Goal: Navigation & Orientation: Find specific page/section

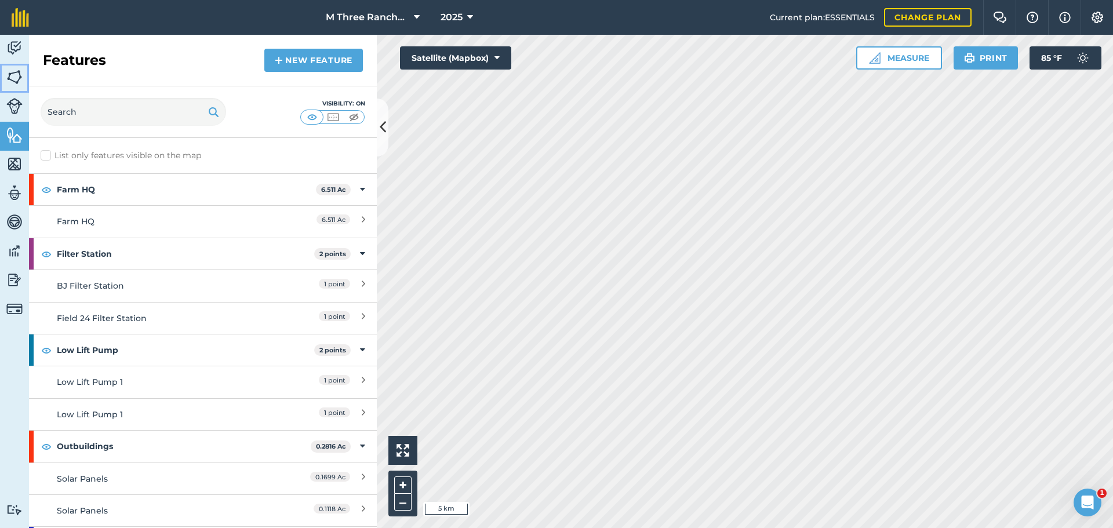
click at [10, 78] on img at bounding box center [14, 76] width 16 height 17
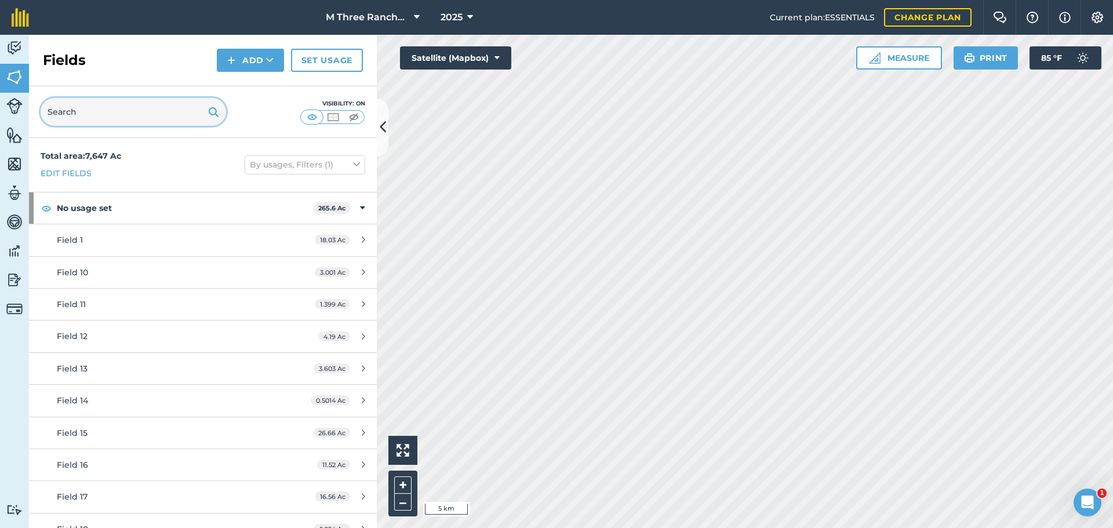
click at [78, 111] on input "text" at bounding box center [134, 112] width 186 height 28
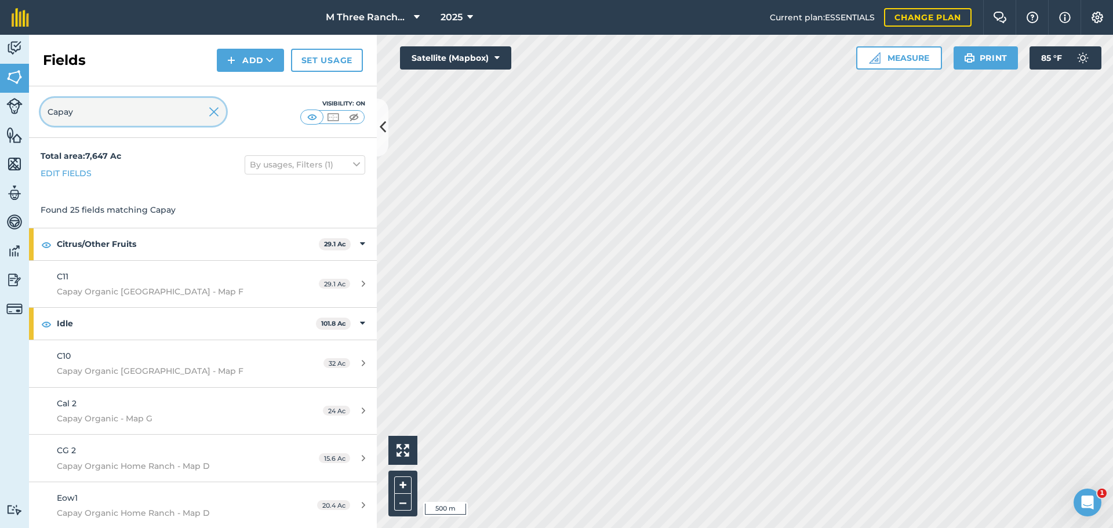
type input "Capay"
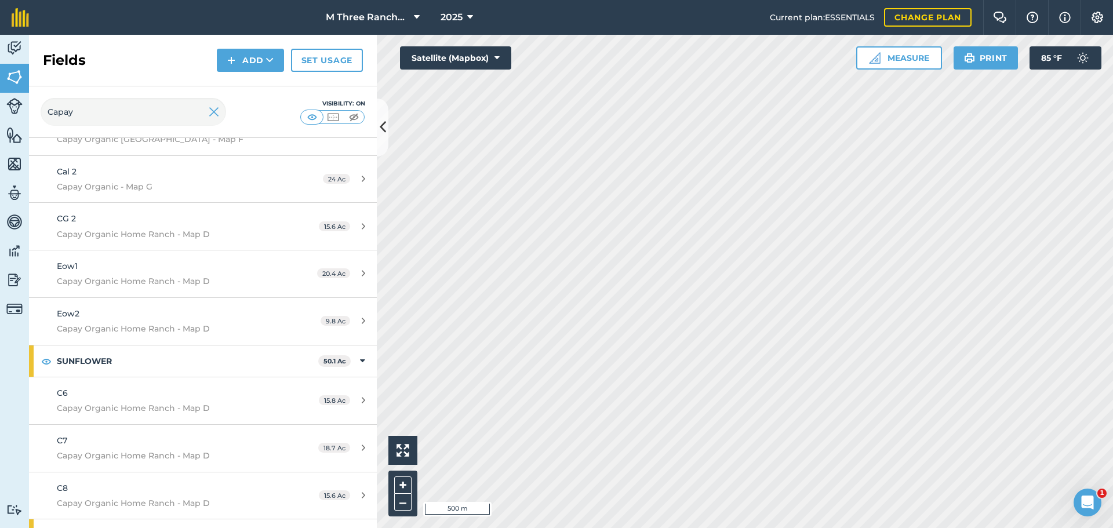
scroll to position [174, 0]
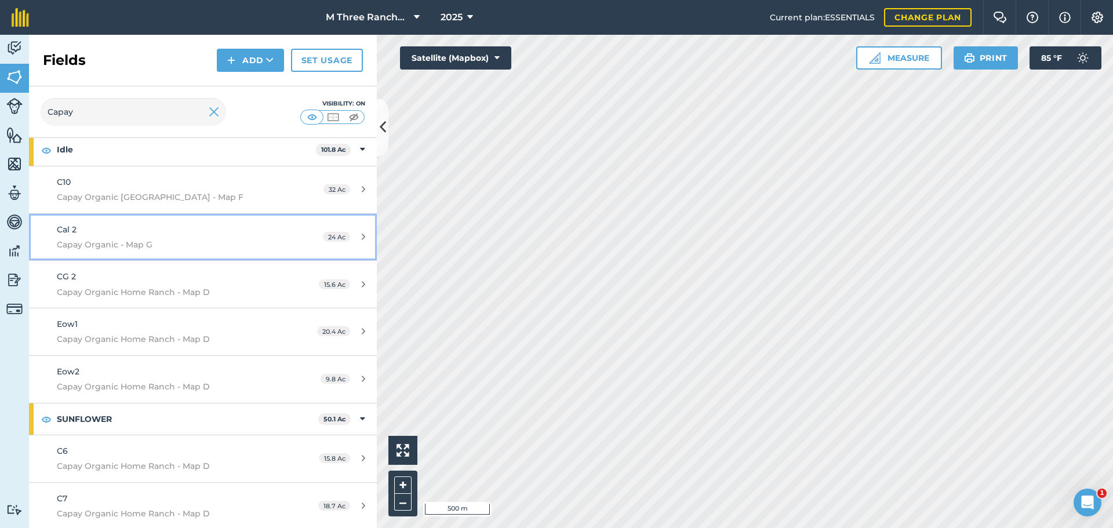
click at [188, 239] on span "Capay Organic - Map G" at bounding box center [166, 244] width 218 height 13
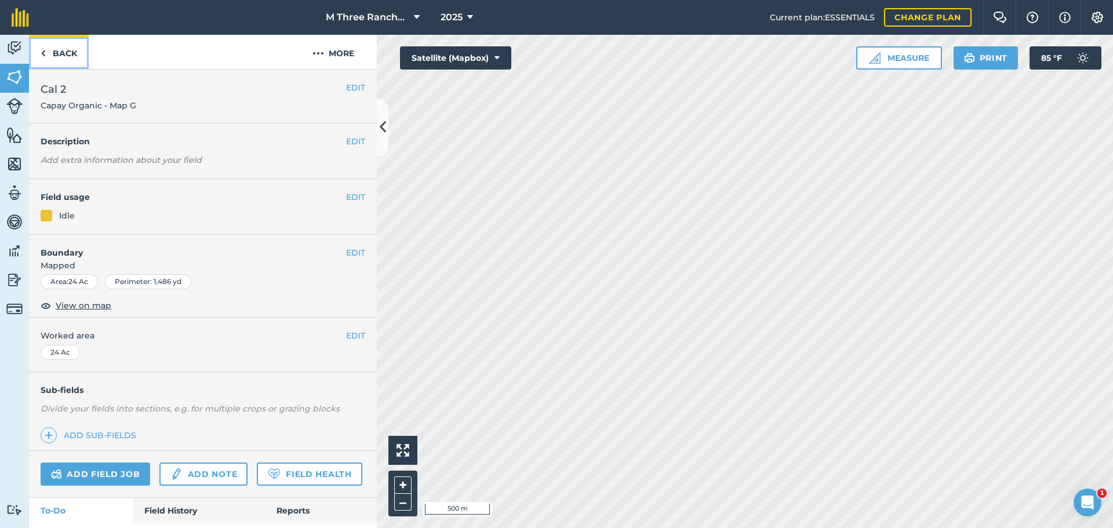
click at [53, 55] on link "Back" at bounding box center [59, 52] width 60 height 34
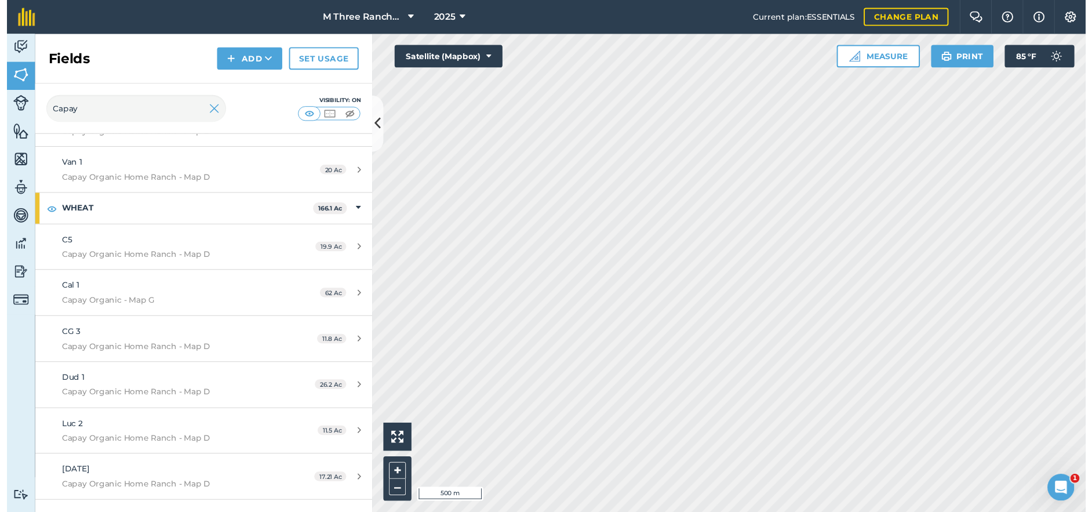
scroll to position [1078, 0]
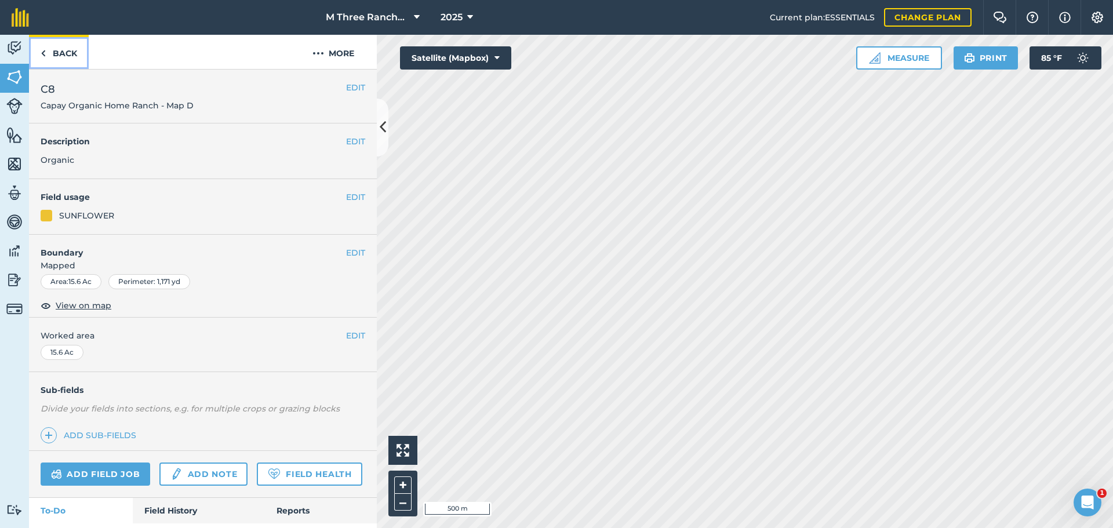
click at [45, 56] on img at bounding box center [43, 53] width 5 height 14
click at [46, 49] on link "Back" at bounding box center [59, 52] width 60 height 34
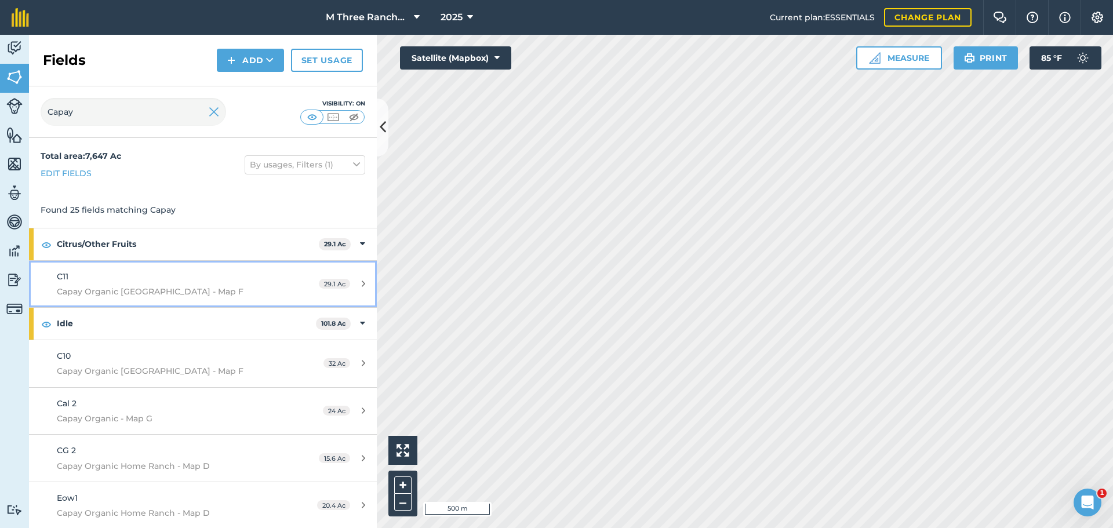
click at [115, 290] on span "Capay Organic [GEOGRAPHIC_DATA] - Map F" at bounding box center [166, 291] width 218 height 13
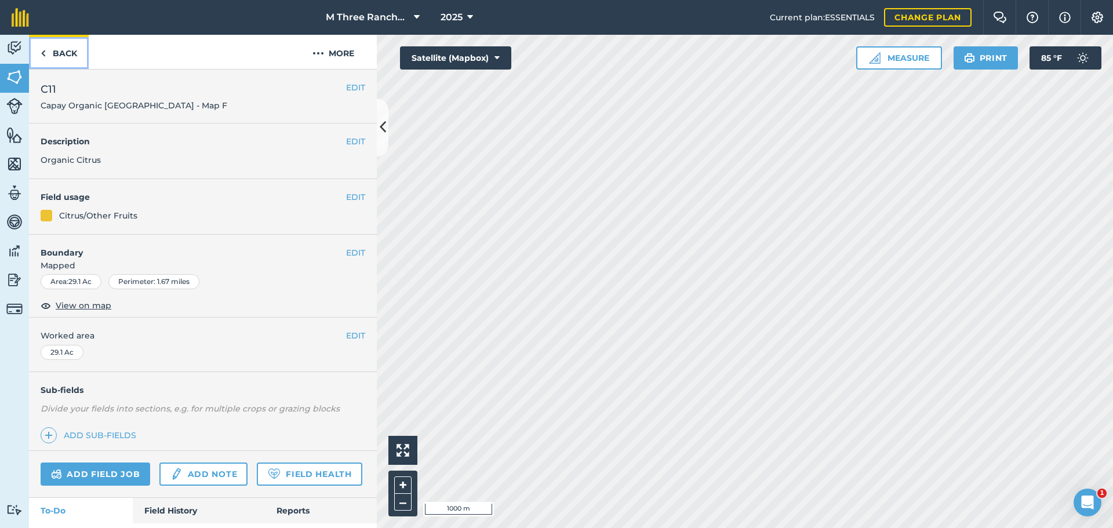
click at [41, 52] on img at bounding box center [43, 53] width 5 height 14
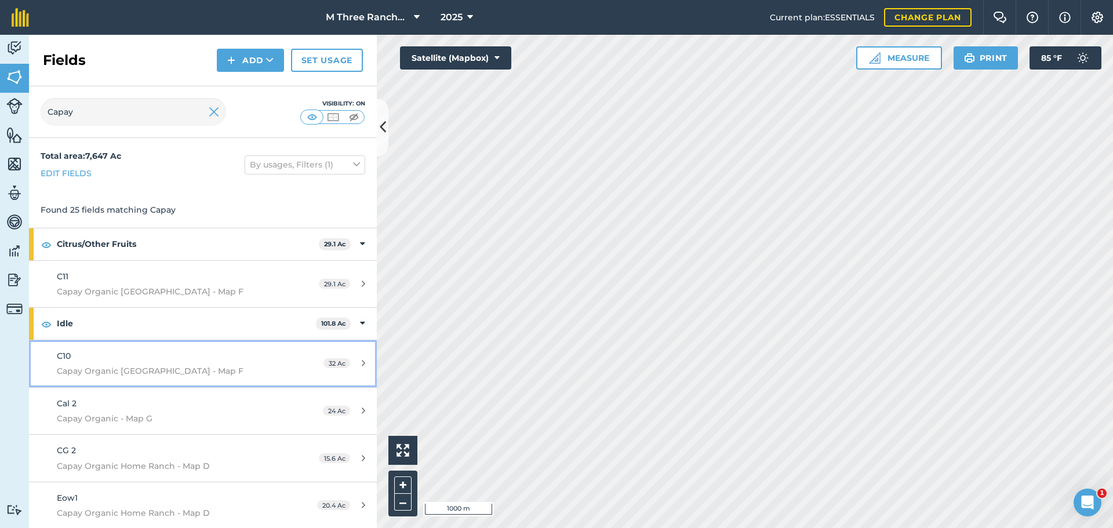
click at [69, 366] on span "Capay Organic [GEOGRAPHIC_DATA] - Map F" at bounding box center [166, 371] width 218 height 13
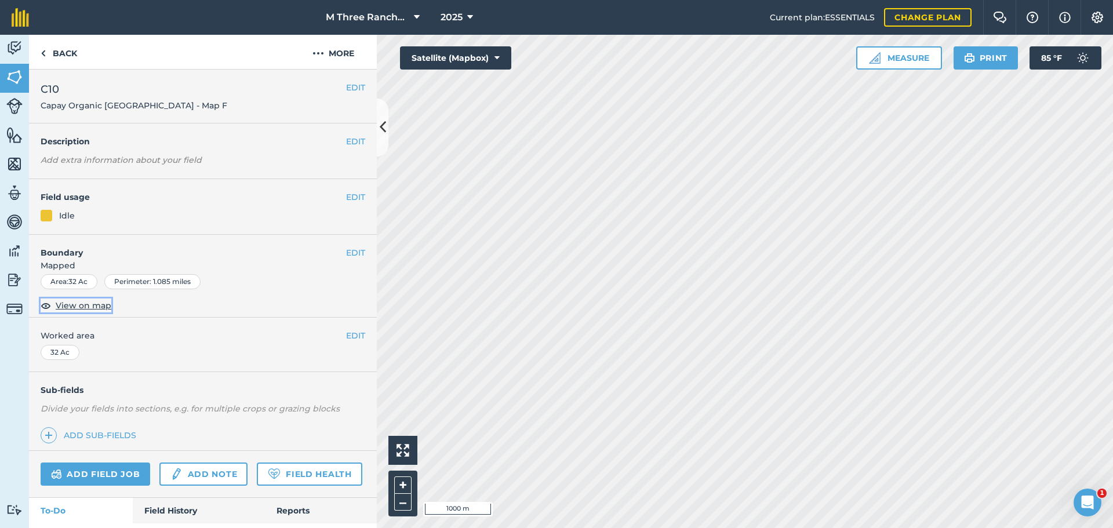
click at [89, 307] on span "View on map" at bounding box center [84, 305] width 56 height 13
click at [47, 56] on link "Back" at bounding box center [59, 52] width 60 height 34
click at [47, 59] on link "Back" at bounding box center [59, 52] width 60 height 34
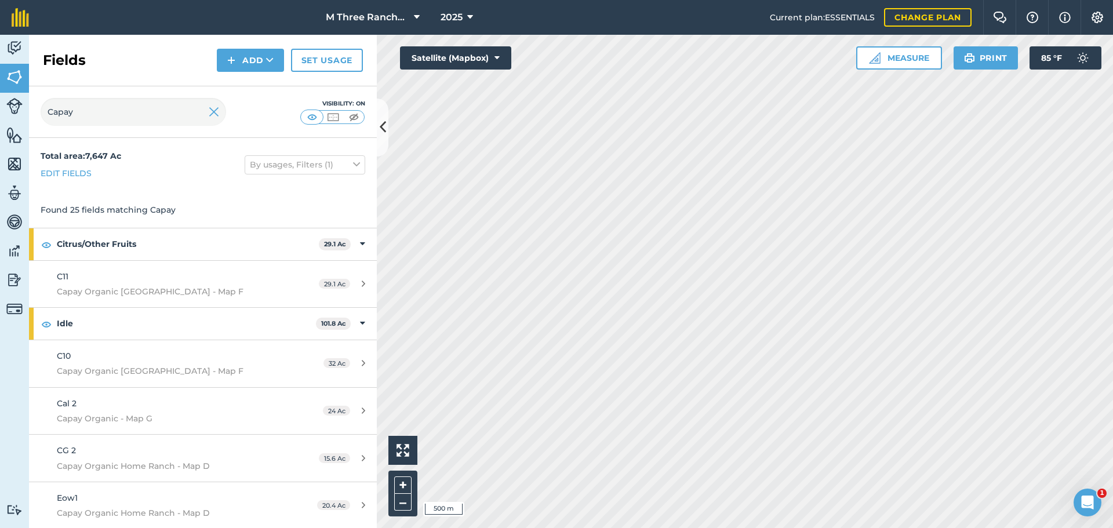
click at [47, 59] on h2 "Fields" at bounding box center [64, 60] width 43 height 19
click at [384, 122] on icon at bounding box center [383, 127] width 6 height 20
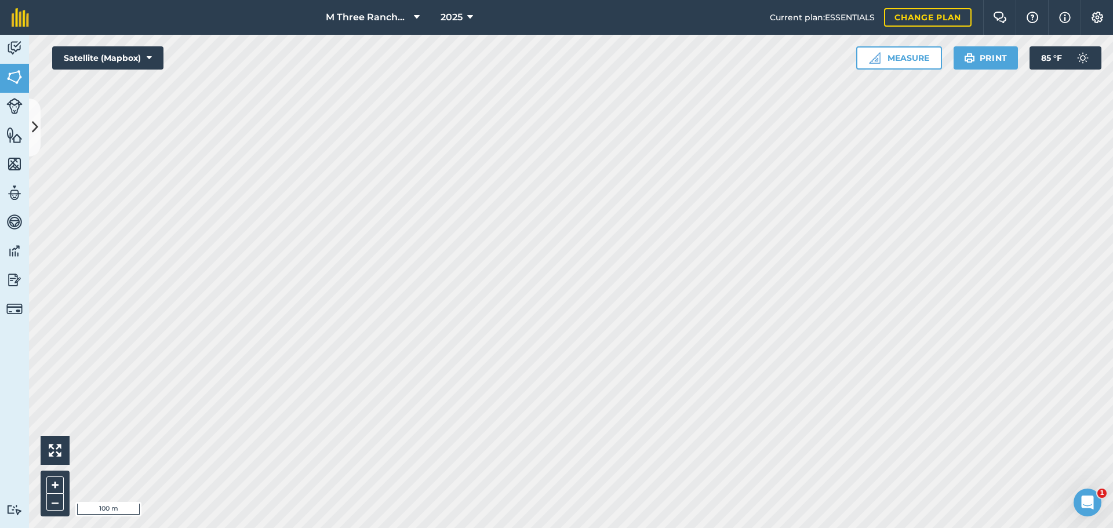
click at [1, 247] on div "Activity Fields Livestock Features Maps Team Vehicles Data Reporting Billing Tu…" at bounding box center [556, 281] width 1113 height 493
click at [33, 112] on button at bounding box center [35, 128] width 12 height 58
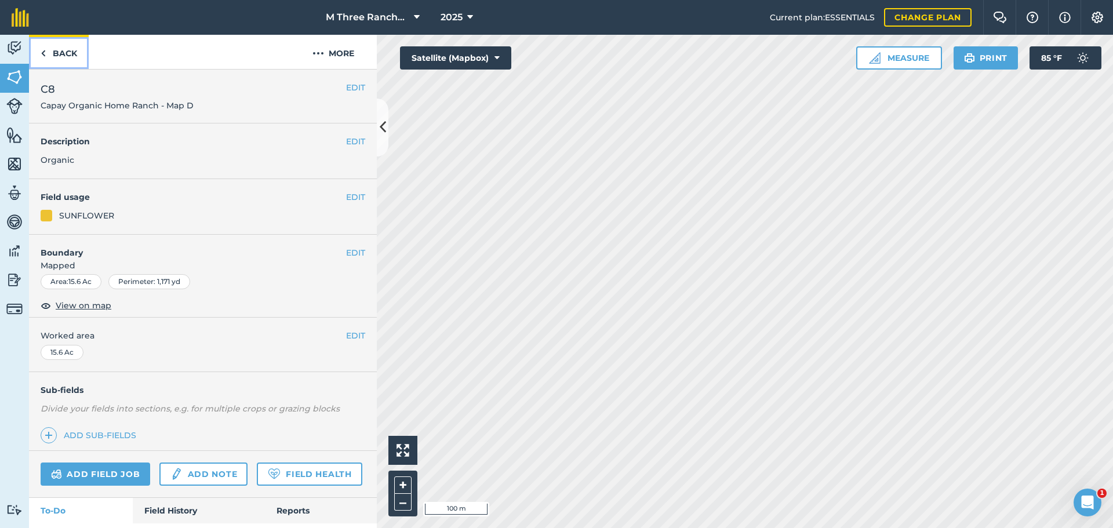
click at [37, 52] on link "Back" at bounding box center [59, 52] width 60 height 34
click at [71, 59] on link "Back" at bounding box center [59, 52] width 60 height 34
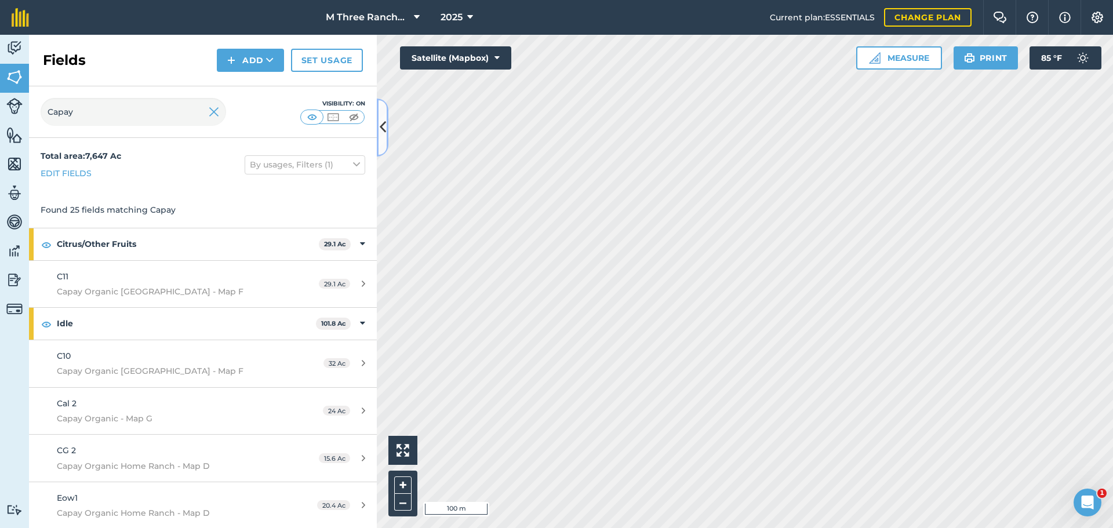
click at [382, 143] on button at bounding box center [383, 128] width 12 height 58
